Goal: Task Accomplishment & Management: Manage account settings

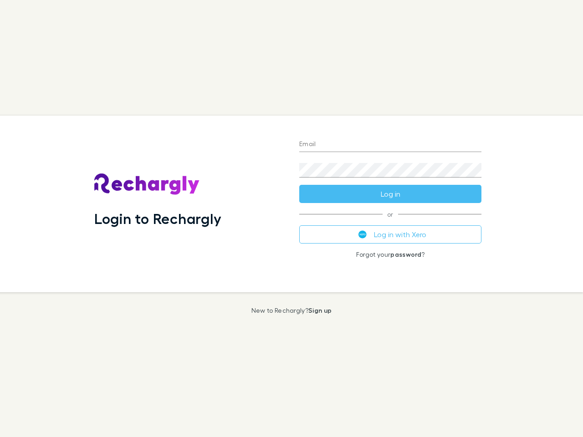
click at [292, 219] on div "Login to Rechargly" at bounding box center [189, 204] width 205 height 177
click at [391, 145] on input "Email" at bounding box center [390, 145] width 182 height 15
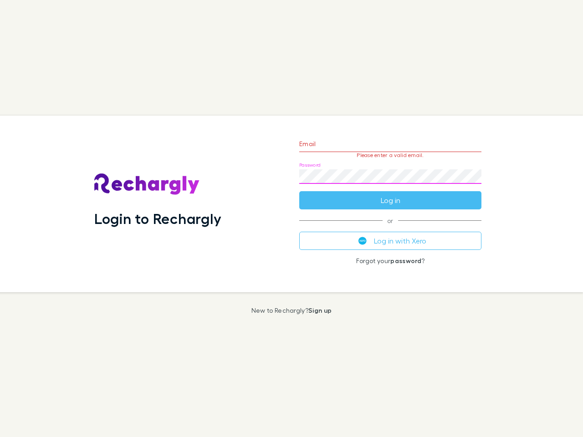
click at [391, 194] on form "Email Please enter a valid email. Password Log in" at bounding box center [390, 169] width 182 height 79
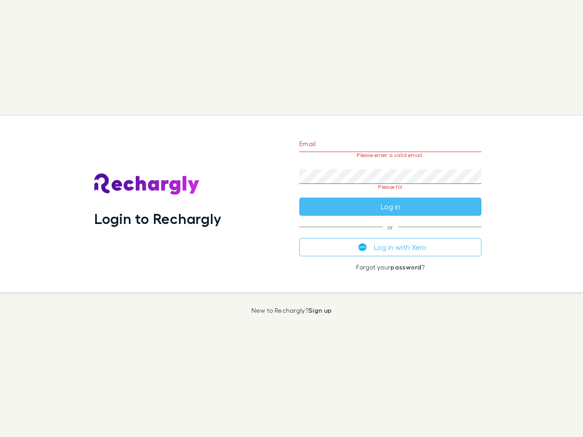
click at [391, 235] on div "Email Please enter a valid email. Password Please fill Log in or Log in with Xe…" at bounding box center [390, 204] width 197 height 177
